Goal: Transaction & Acquisition: Purchase product/service

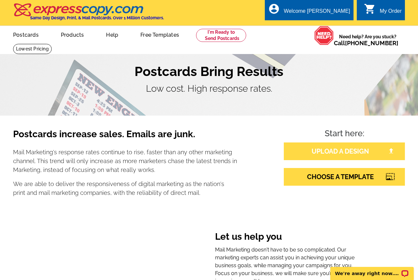
click at [335, 151] on link "UPLOAD A DESIGN" at bounding box center [344, 151] width 121 height 18
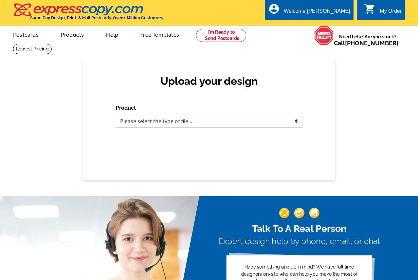
click at [200, 118] on select "Please select the type of file... Postcards Business Cards Letters and flyers G…" at bounding box center [209, 121] width 187 height 13
select select "1"
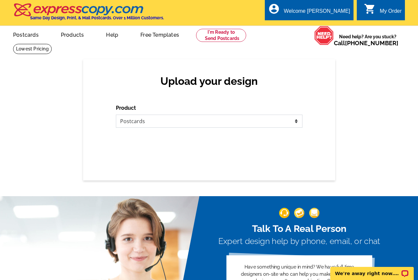
click at [116, 115] on select "Please select the type of file... Postcards Business Cards Letters and flyers G…" at bounding box center [209, 121] width 187 height 13
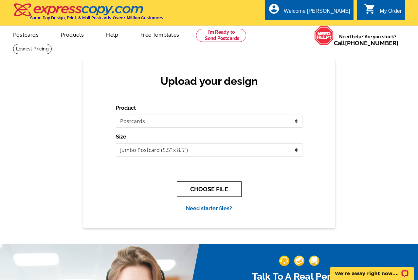
click at [221, 188] on button "CHOOSE FILE" at bounding box center [209, 188] width 65 height 15
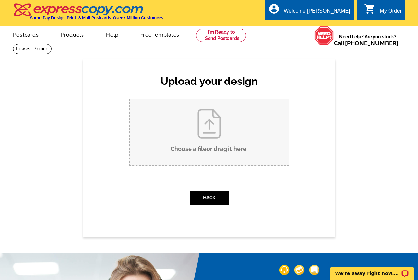
click at [214, 128] on input "Choose a file or drag it here ." at bounding box center [209, 132] width 159 height 66
click at [211, 124] on input "Choose a file or drag it here ." at bounding box center [209, 132] width 159 height 66
type input "C:\fakepath\Tanya Hawks.pdf.pdf"
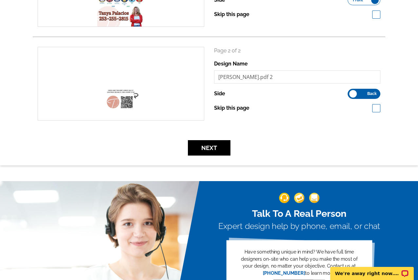
scroll to position [156, 0]
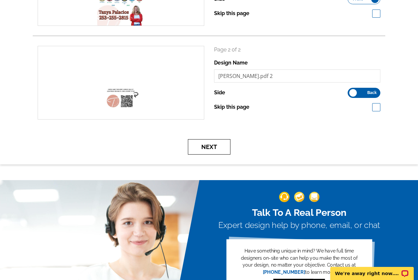
click at [219, 143] on button "Next" at bounding box center [209, 146] width 43 height 15
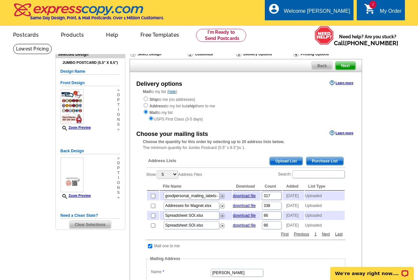
click at [348, 65] on span "Next" at bounding box center [346, 66] width 20 height 8
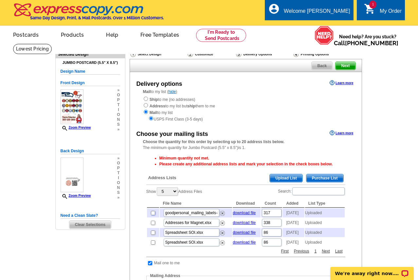
click at [152, 214] on input "checkbox" at bounding box center [153, 213] width 4 height 4
checkbox input "true"
click at [344, 66] on span "Next" at bounding box center [346, 66] width 20 height 8
click at [344, 65] on span "Next" at bounding box center [346, 66] width 20 height 8
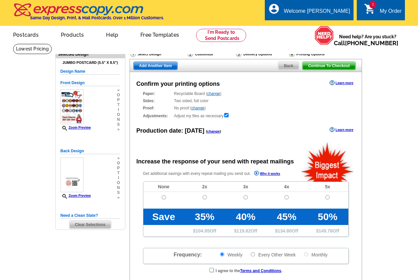
radio input "false"
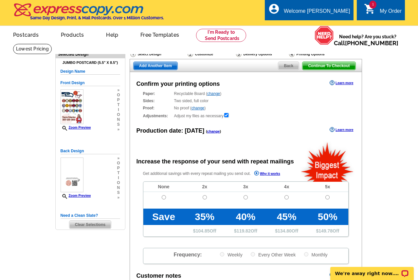
click at [215, 94] on link "change" at bounding box center [213, 93] width 13 height 5
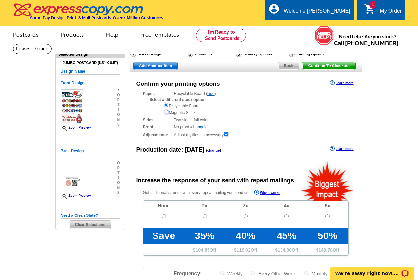
click at [166, 112] on input "radio" at bounding box center [166, 112] width 4 height 4
radio input "true"
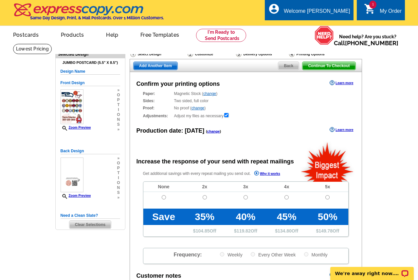
click at [292, 67] on span "Back" at bounding box center [288, 66] width 21 height 8
